Goal: Information Seeking & Learning: Understand process/instructions

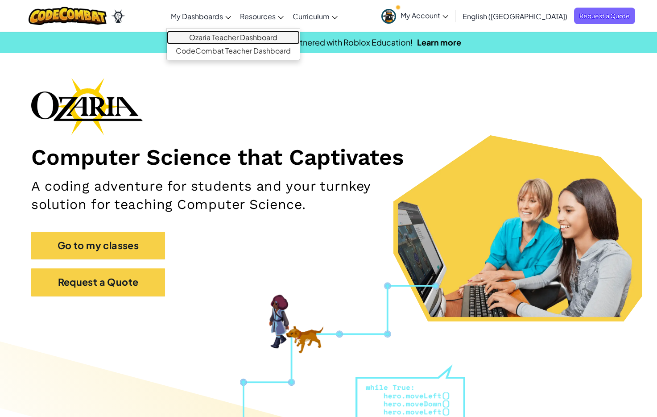
click at [236, 36] on link "Ozaria Teacher Dashboard" at bounding box center [233, 37] width 133 height 13
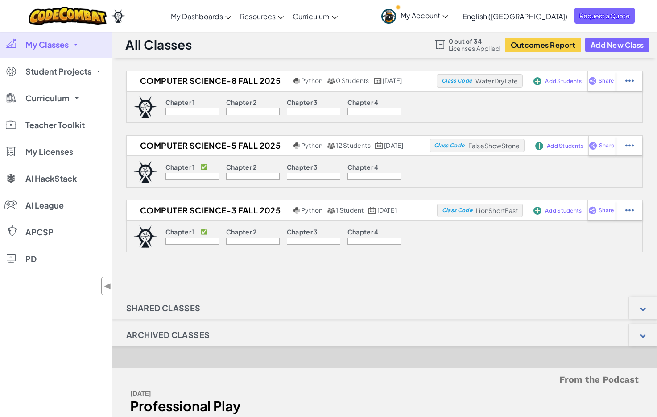
click at [403, 42] on div "All Classes 0 out of 34 Licenses Applied Outcomes Report Add New Class" at bounding box center [384, 44] width 545 height 27
click at [465, 46] on span "Licenses Applied" at bounding box center [474, 48] width 51 height 7
click at [414, 55] on div "All Classes 0 out of 34 Licenses Applied Outcomes Report Add New Class" at bounding box center [384, 44] width 545 height 27
click at [438, 47] on div at bounding box center [440, 44] width 10 height 9
click at [459, 46] on span "Licenses Applied" at bounding box center [474, 48] width 51 height 7
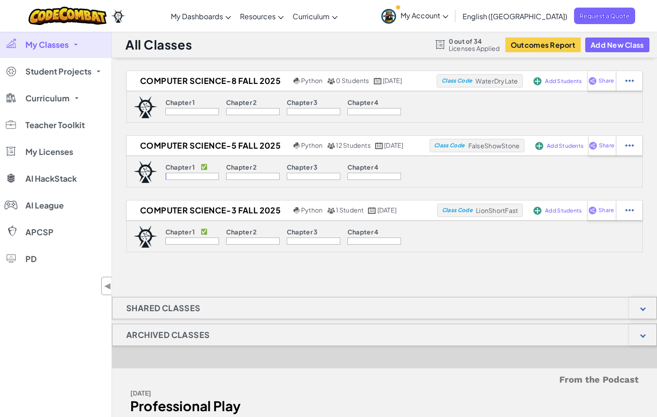
click at [337, 42] on div "All Classes 0 out of 34 Licenses Applied Outcomes Report Add New Class" at bounding box center [384, 44] width 545 height 27
click at [433, 282] on div "Computer Science-8 Fall 2025 Python 0 Students [DATE] Class Code WaterDryLate A…" at bounding box center [384, 276] width 545 height 411
click at [295, 264] on div "Computer Science-8 Fall 2025 Python 0 Students [DATE] Class Code WaterDryLate A…" at bounding box center [384, 276] width 545 height 411
click at [406, 260] on div "Computer Science-8 Fall 2025 Python 0 Students [DATE] Class Code WaterDryLate A…" at bounding box center [384, 276] width 545 height 411
click at [451, 262] on div "Computer Science-8 Fall 2025 Python 0 Students [DATE] Class Code WaterDryLate A…" at bounding box center [384, 276] width 545 height 411
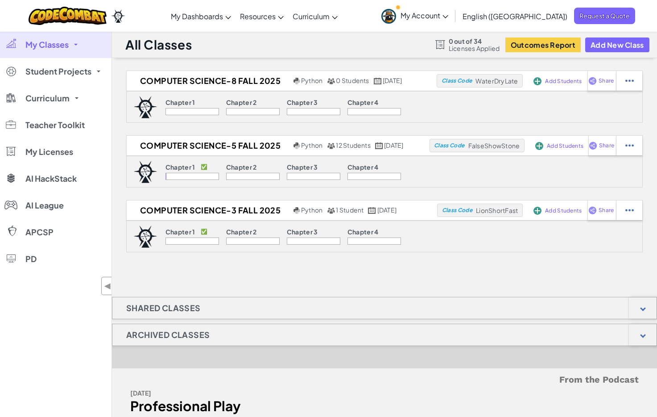
click at [382, 269] on div "Computer Science-8 Fall 2025 Python 0 Students [DATE] Class Code WaterDryLate A…" at bounding box center [384, 276] width 545 height 411
click at [328, 271] on div "Computer Science-8 Fall 2025 Python 0 Students [DATE] Class Code WaterDryLate A…" at bounding box center [384, 276] width 545 height 411
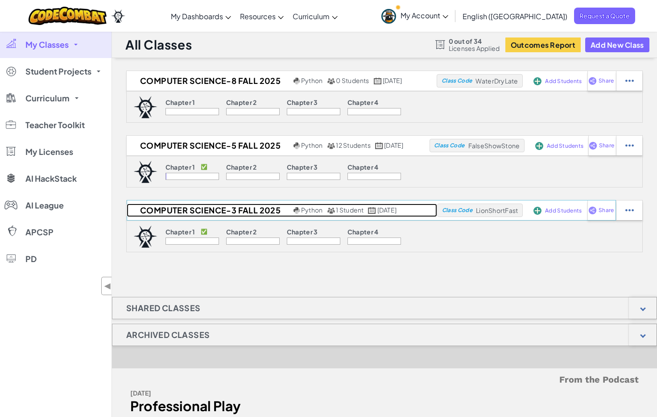
click at [190, 209] on h2 "Computer Science-3 Fall 2025" at bounding box center [209, 209] width 165 height 13
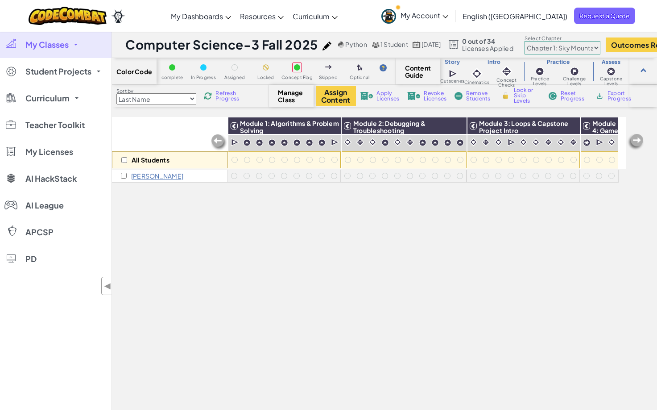
click at [377, 277] on div "All Students Module 1: Algorithms & Problem Solving Module 2: Debugging & Troub…" at bounding box center [369, 214] width 514 height 372
click at [337, 289] on div "All Students Module 1: Algorithms & Problem Solving Module 2: Debugging & Troub…" at bounding box center [369, 214] width 514 height 372
click at [306, 296] on div "All Students Module 1: Algorithms & Problem Solving Module 2: Debugging & Troub…" at bounding box center [369, 214] width 514 height 372
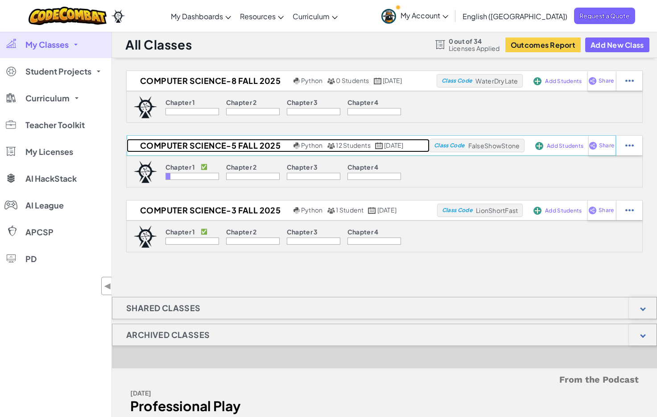
click at [171, 146] on h2 "Computer Science-5 Fall 2025" at bounding box center [209, 145] width 165 height 13
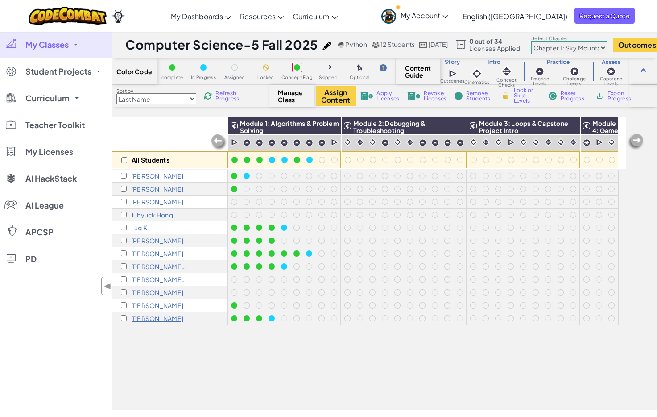
click at [190, 357] on div "All Students Module 1: Algorithms & Problem Solving Module 2: Debugging & Troub…" at bounding box center [369, 214] width 514 height 372
click at [174, 350] on div "All Students Module 1: Algorithms & Problem Solving Module 2: Debugging & Troub…" at bounding box center [369, 214] width 514 height 372
click at [64, 370] on div "My Classes All Classes Computer Science-8 Fall 2025 Computer Science-5 Fall 202…" at bounding box center [56, 220] width 112 height 378
drag, startPoint x: 104, startPoint y: 299, endPoint x: 138, endPoint y: 345, distance: 56.9
click at [149, 360] on div "All Students Module 1: Algorithms & Problem Solving Module 2: Debugging & Troub…" at bounding box center [369, 214] width 514 height 372
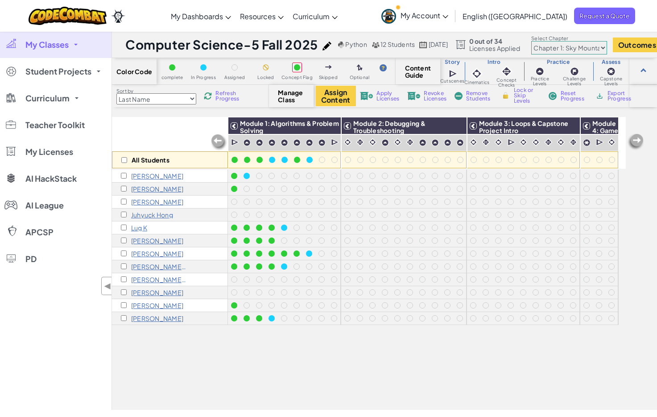
drag, startPoint x: 643, startPoint y: 292, endPoint x: 610, endPoint y: 292, distance: 33.5
click at [643, 292] on div "All Students Module 1: Algorithms & Problem Solving Module 2: Debugging & Troub…" at bounding box center [384, 263] width 545 height 293
click at [60, 323] on div "My Classes All Classes Computer Science-8 Fall 2025 Computer Science-5 Fall 202…" at bounding box center [56, 220] width 112 height 378
drag, startPoint x: 82, startPoint y: 346, endPoint x: 155, endPoint y: 365, distance: 75.1
click at [82, 346] on div "My Classes All Classes Computer Science-8 Fall 2025 Computer Science-5 Fall 202…" at bounding box center [56, 220] width 112 height 378
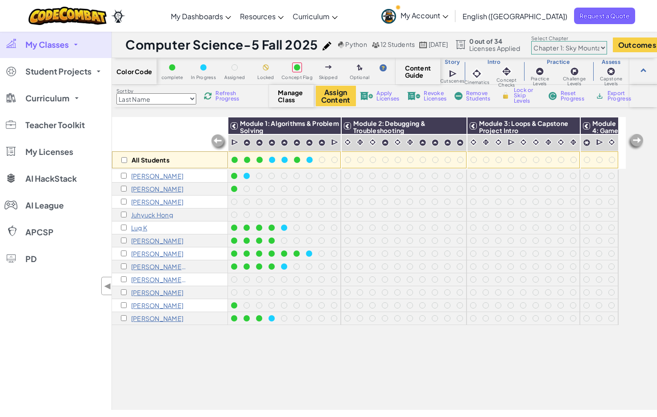
click at [191, 370] on div "All Students Module 1: Algorithms & Problem Solving Module 2: Debugging & Troub…" at bounding box center [369, 214] width 514 height 372
click at [88, 382] on div "My Classes All Classes Computer Science-8 Fall 2025 Computer Science-5 Fall 202…" at bounding box center [56, 220] width 112 height 378
click at [637, 355] on div "All Students Module 1: Algorithms & Problem Solving Module 2: Debugging & Troub…" at bounding box center [384, 263] width 545 height 293
click at [645, 232] on div "All Students Module 1: Algorithms & Problem Solving Module 2: Debugging & Troub…" at bounding box center [384, 263] width 545 height 293
click at [178, 15] on div "Toggle navigation My Dashboards Ozaria Teacher Dashboard CodeCombat Teacher Das…" at bounding box center [329, 16] width 662 height 32
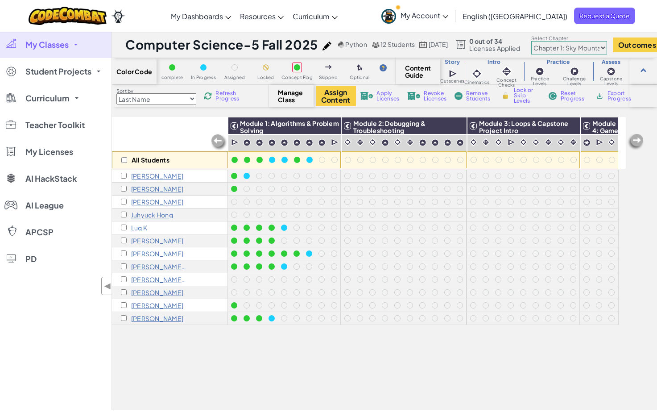
click at [643, 191] on div "All Students Module 1: Algorithms & Problem Solving Module 2: Debugging & Troub…" at bounding box center [384, 263] width 545 height 293
click at [647, 186] on div "All Students Module 1: Algorithms & Problem Solving Module 2: Debugging & Troub…" at bounding box center [384, 263] width 545 height 293
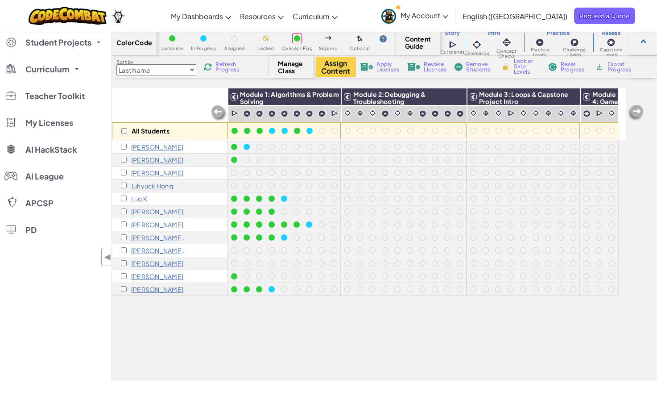
scroll to position [35, 0]
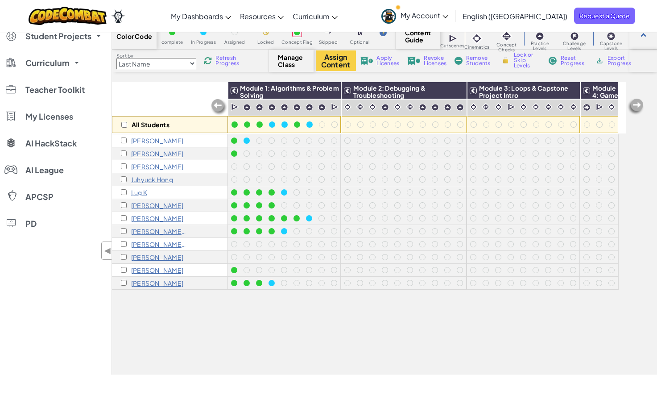
drag, startPoint x: 27, startPoint y: 330, endPoint x: 166, endPoint y: 408, distance: 160.2
click at [28, 330] on div "My Classes All Classes Computer Science-8 Fall 2025 Computer Science-5 Fall 202…" at bounding box center [56, 185] width 112 height 378
click at [26, 298] on div "My Classes All Classes Computer Science-8 Fall 2025 Computer Science-5 Fall 202…" at bounding box center [56, 185] width 112 height 378
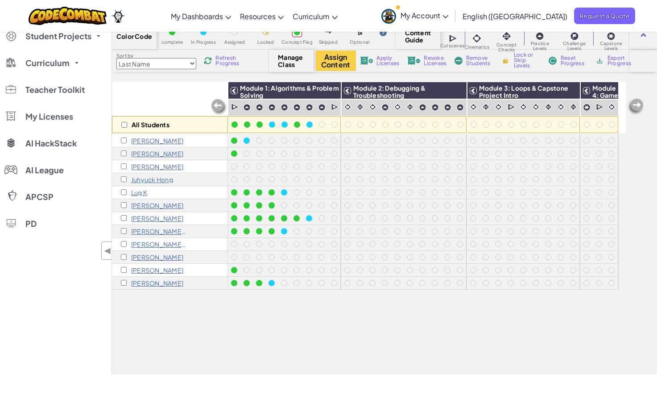
drag, startPoint x: 77, startPoint y: 307, endPoint x: 116, endPoint y: 303, distance: 39.9
click at [78, 307] on div "My Classes All Classes Computer Science-8 Fall 2025 Computer Science-5 Fall 202…" at bounding box center [56, 185] width 112 height 378
click at [636, 106] on img at bounding box center [636, 107] width 18 height 18
drag, startPoint x: 503, startPoint y: 325, endPoint x: 431, endPoint y: 329, distance: 72.4
click at [502, 325] on div "All Students Module 1: Algorithms & Problem Solving Module 2: Debugging & Troub…" at bounding box center [369, 178] width 514 height 372
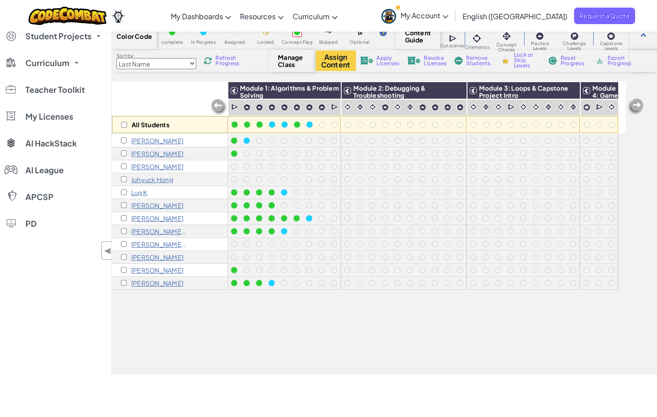
click at [344, 326] on div "All Students Module 1: Algorithms & Problem Solving Module 2: Debugging & Troub…" at bounding box center [369, 178] width 514 height 372
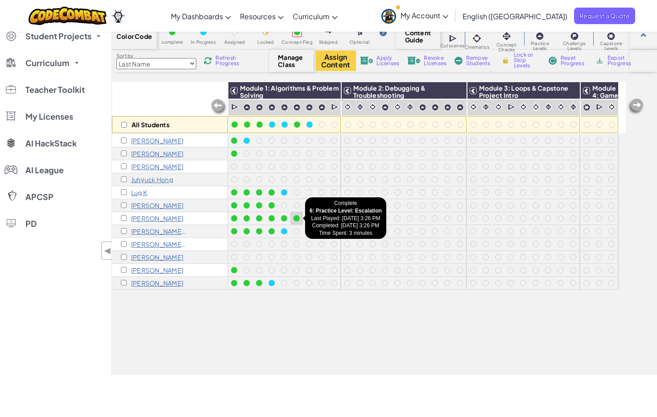
click at [298, 220] on div at bounding box center [297, 218] width 6 height 6
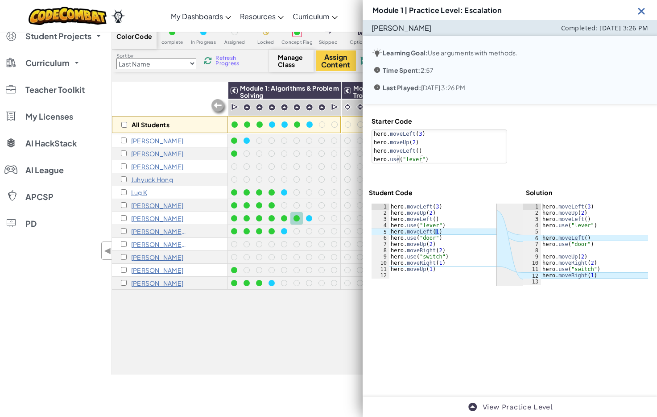
click at [249, 319] on div "All Students Module 1: Algorithms & Problem Solving Module 2: Debugging & Troub…" at bounding box center [369, 178] width 514 height 372
click at [642, 12] on img at bounding box center [641, 10] width 11 height 11
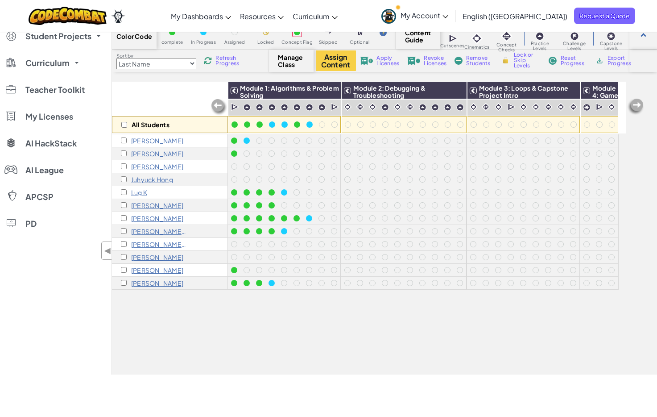
click at [366, 331] on div "All Students Module 1: Algorithms & Problem Solving Module 2: Debugging & Troub…" at bounding box center [369, 178] width 514 height 372
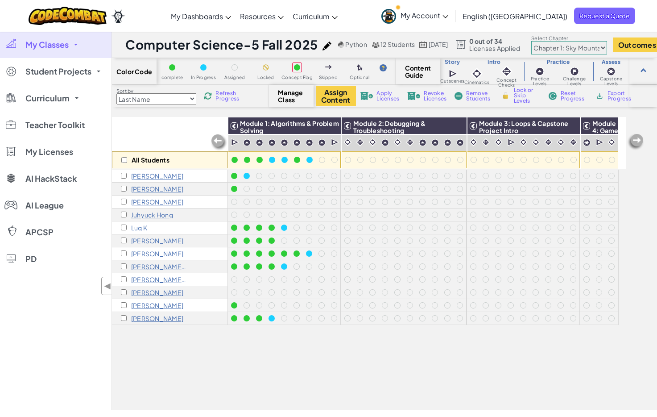
click at [178, 131] on div "All Students" at bounding box center [170, 143] width 116 height 52
click at [367, 364] on div "All Students Module 1: Algorithms & Problem Solving Module 2: Debugging & Troub…" at bounding box center [369, 214] width 514 height 372
click at [60, 91] on link "Curriculum" at bounding box center [56, 98] width 112 height 27
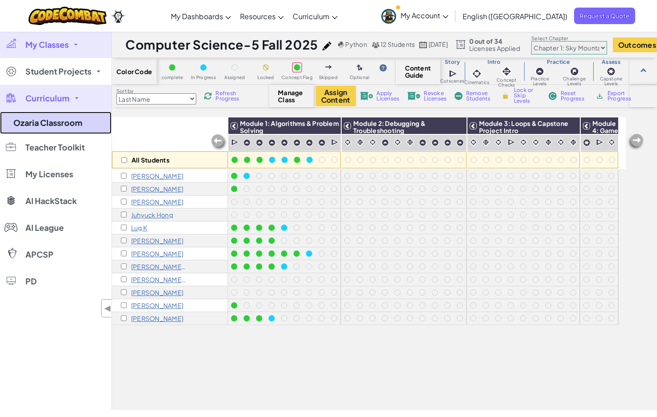
click at [68, 120] on link "Ozaria Classroom" at bounding box center [56, 123] width 112 height 22
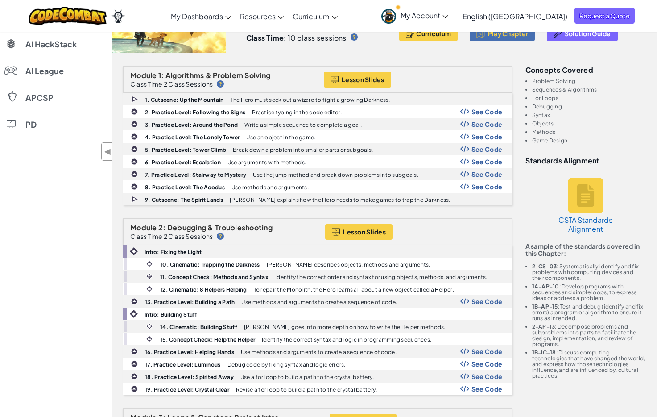
scroll to position [134, 0]
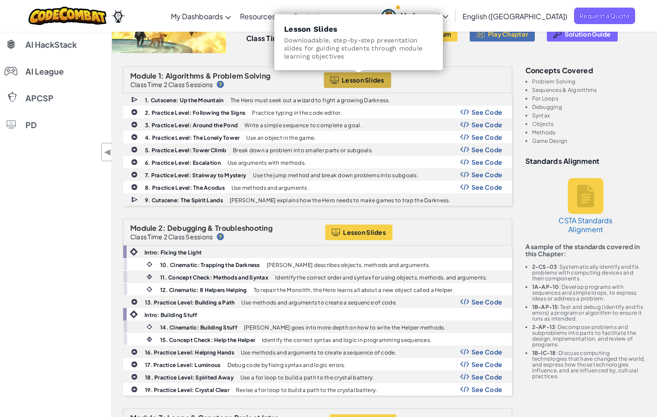
click at [360, 78] on span "Lesson Slides" at bounding box center [363, 79] width 43 height 7
